Goal: Information Seeking & Learning: Learn about a topic

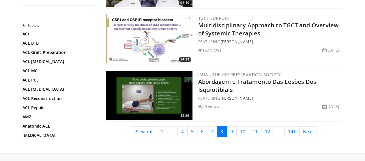
scroll to position [1441, 0]
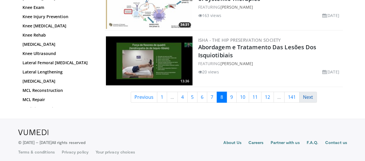
click at [311, 96] on link "Next" at bounding box center [308, 97] width 18 height 11
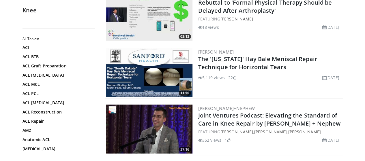
scroll to position [1124, 0]
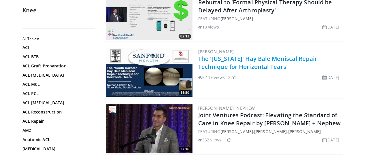
click at [237, 55] on link "The '[US_STATE]' Hay Bale Meniscal Repair Technique for Horizontal Tears" at bounding box center [257, 63] width 119 height 16
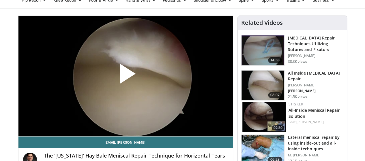
click at [125, 76] on span "Video Player" at bounding box center [125, 76] width 0 height 0
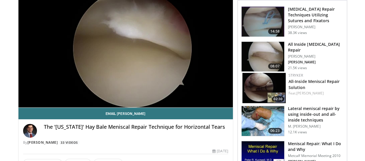
scroll to position [29, 0]
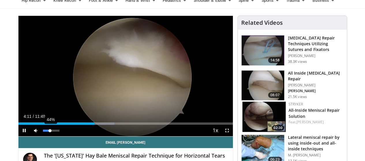
click at [43, 132] on div "Volume Level" at bounding box center [46, 131] width 7 height 2
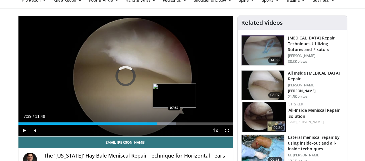
click at [159, 125] on div "Loaded : 73.37% 07:39 07:52" at bounding box center [125, 124] width 214 height 2
click at [167, 125] on div "Loaded : 74.10% 07:52 08:13" at bounding box center [125, 124] width 214 height 2
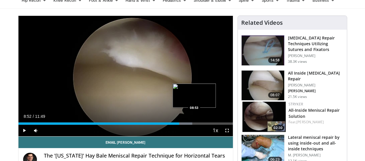
click at [179, 125] on div "Progress Bar" at bounding box center [178, 124] width 28 height 2
click at [178, 125] on div "08:50" at bounding box center [98, 124] width 161 height 2
click at [184, 125] on div "Progress Bar" at bounding box center [184, 124] width 27 height 2
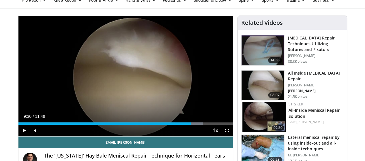
click at [191, 125] on div "Loaded : 86.07% 09:09 09:30" at bounding box center [125, 121] width 214 height 5
click at [199, 125] on div "Loaded : 86.07% 09:31 09:54" at bounding box center [125, 124] width 214 height 2
click at [204, 125] on div "Loaded : 87.48% 09:55 10:07" at bounding box center [125, 124] width 214 height 2
click at [223, 125] on div "Progress Bar" at bounding box center [223, 124] width 1 height 2
click at [217, 125] on div "Loaded : 88.89% 10:23 10:48" at bounding box center [125, 124] width 214 height 2
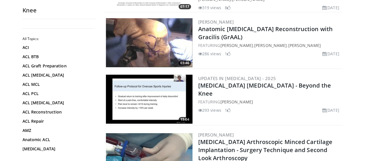
scroll to position [1413, 0]
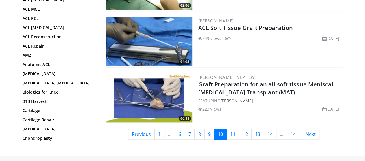
scroll to position [1413, 0]
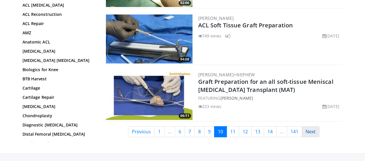
click at [308, 126] on link "Next" at bounding box center [311, 131] width 18 height 11
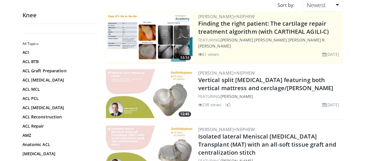
scroll to position [86, 0]
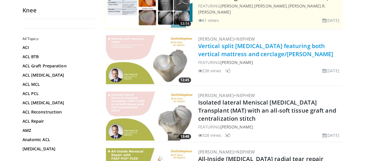
click at [267, 54] on link "Vertical split [MEDICAL_DATA] featuring both vertical mattress and cerclage/[PE…" at bounding box center [265, 50] width 135 height 16
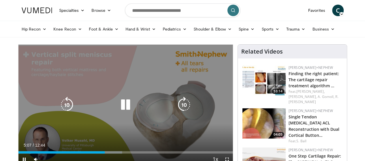
click at [115, 99] on div "10 seconds Tap to unmute" at bounding box center [125, 105] width 214 height 120
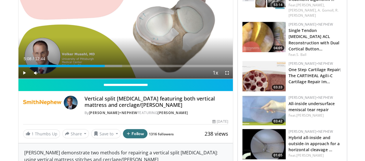
scroll to position [29, 0]
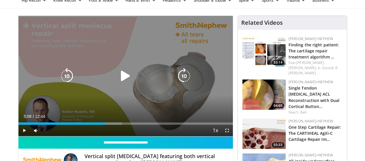
click at [124, 83] on icon "Video Player" at bounding box center [125, 76] width 16 height 16
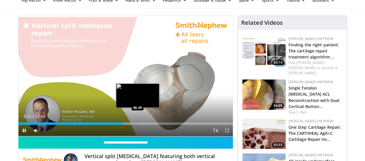
click at [123, 125] on div "Loaded : 56.30% 06:11 06:29" at bounding box center [125, 124] width 214 height 2
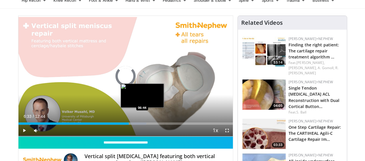
click at [127, 125] on div "Loaded : 59.67% 06:33 06:44" at bounding box center [125, 124] width 214 height 2
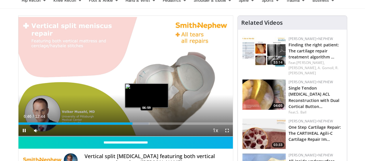
click at [133, 125] on div "Loaded : 60.97% 06:46 06:59" at bounding box center [125, 121] width 214 height 5
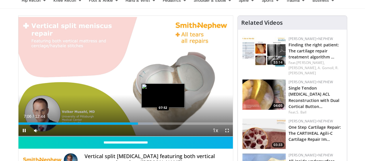
click at [146, 125] on div "Progress Bar" at bounding box center [141, 124] width 24 height 2
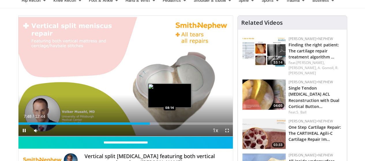
click at [155, 125] on div "Loaded : 65.46% 07:48 08:14" at bounding box center [125, 124] width 214 height 2
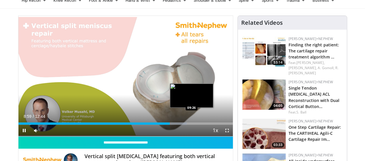
click at [176, 125] on div "Progress Bar" at bounding box center [173, 124] width 27 height 2
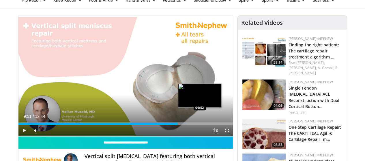
click at [184, 125] on div "Progress Bar" at bounding box center [178, 124] width 18 height 2
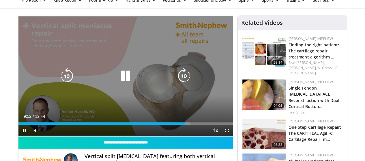
click at [120, 81] on icon "Video Player" at bounding box center [125, 76] width 16 height 16
